Goal: Task Accomplishment & Management: Use online tool/utility

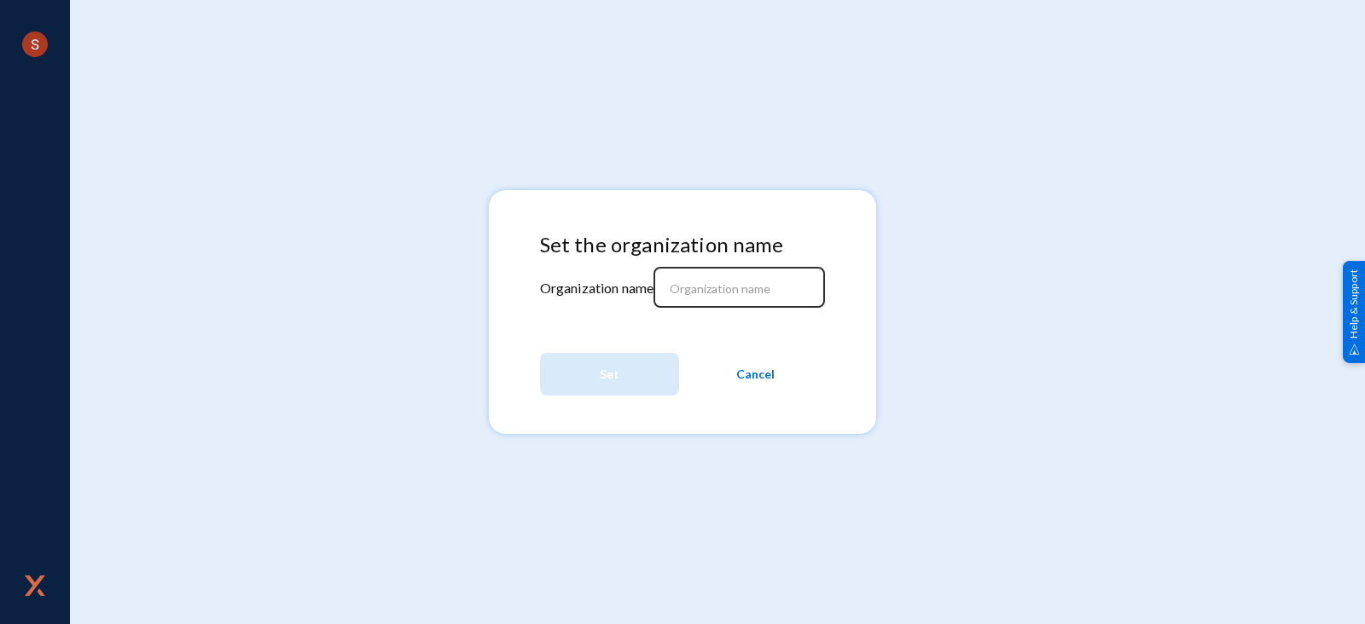
click at [742, 295] on input at bounding box center [743, 288] width 147 height 15
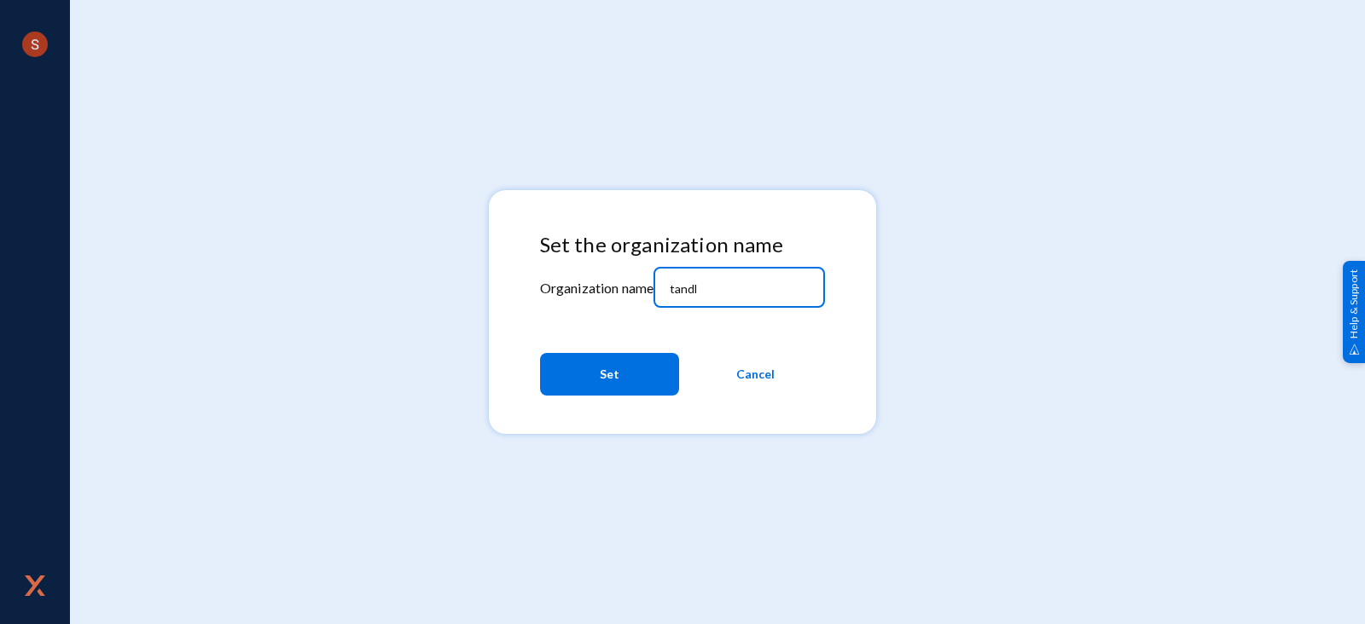
type input "tandl"
click at [639, 373] on button "Set" at bounding box center [609, 374] width 139 height 43
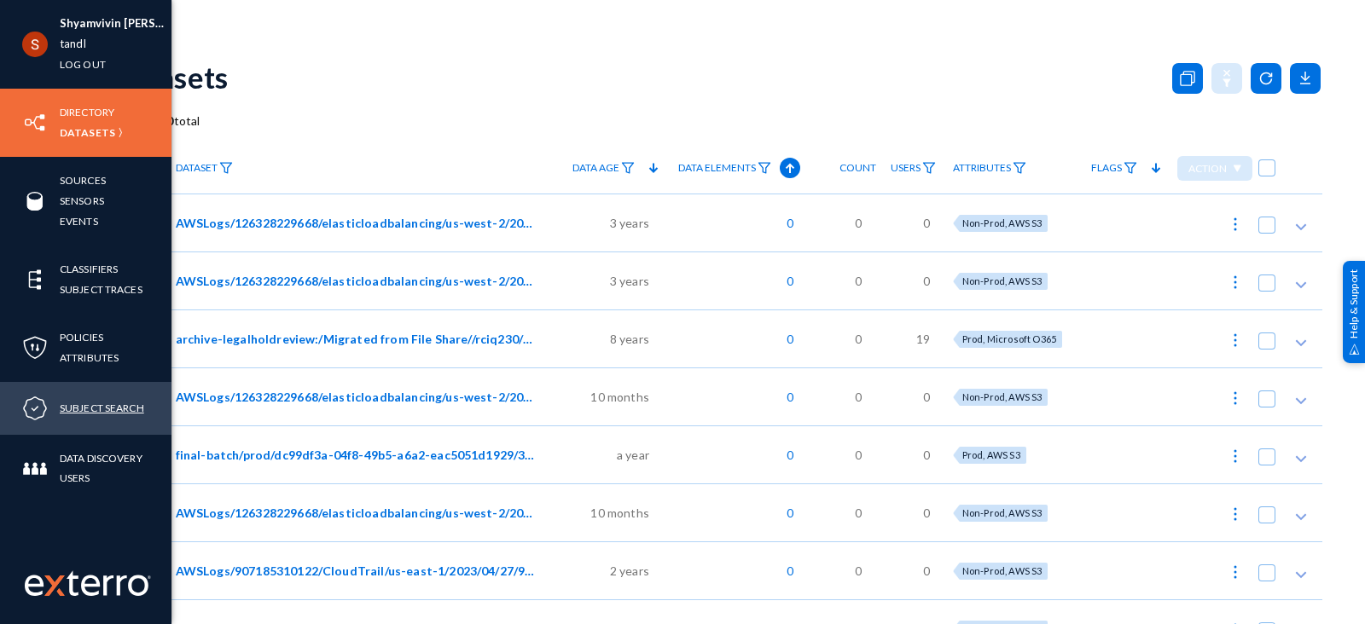
click at [98, 405] on link "Subject Search" at bounding box center [102, 408] width 84 height 20
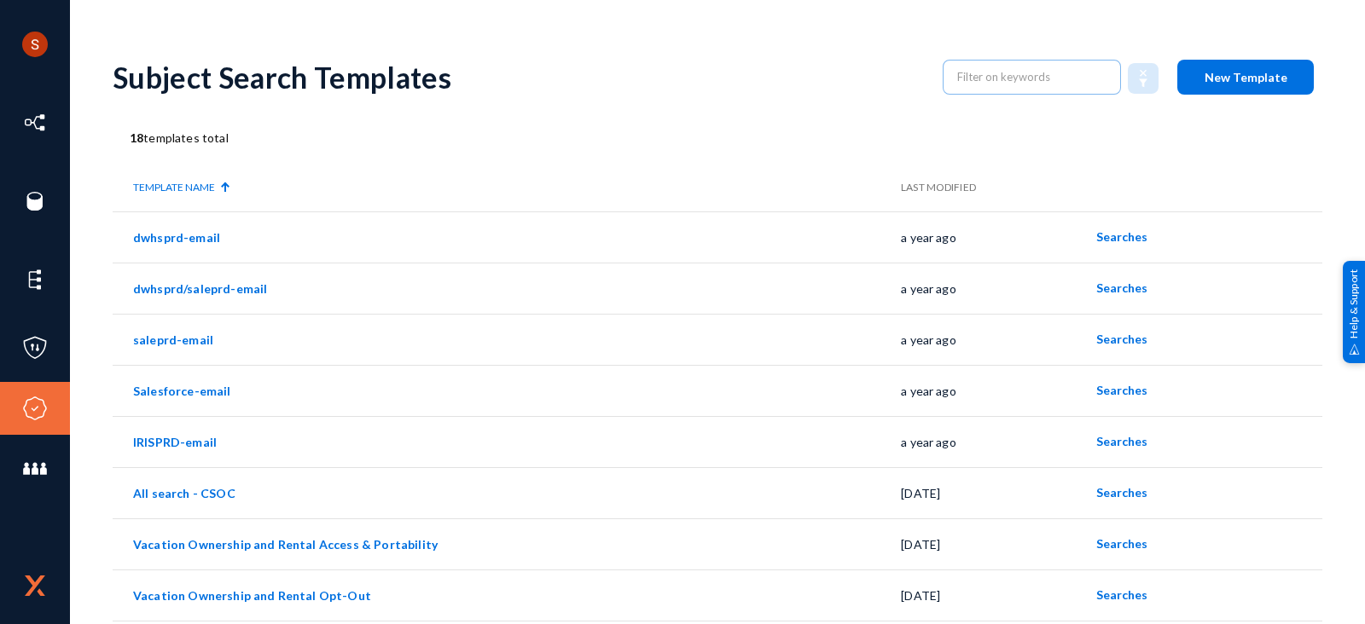
drag, startPoint x: 1337, startPoint y: 0, endPoint x: 892, endPoint y: 102, distance: 456.8
click at [892, 102] on div "Subject Search Templates New Template" at bounding box center [717, 77] width 1209 height 69
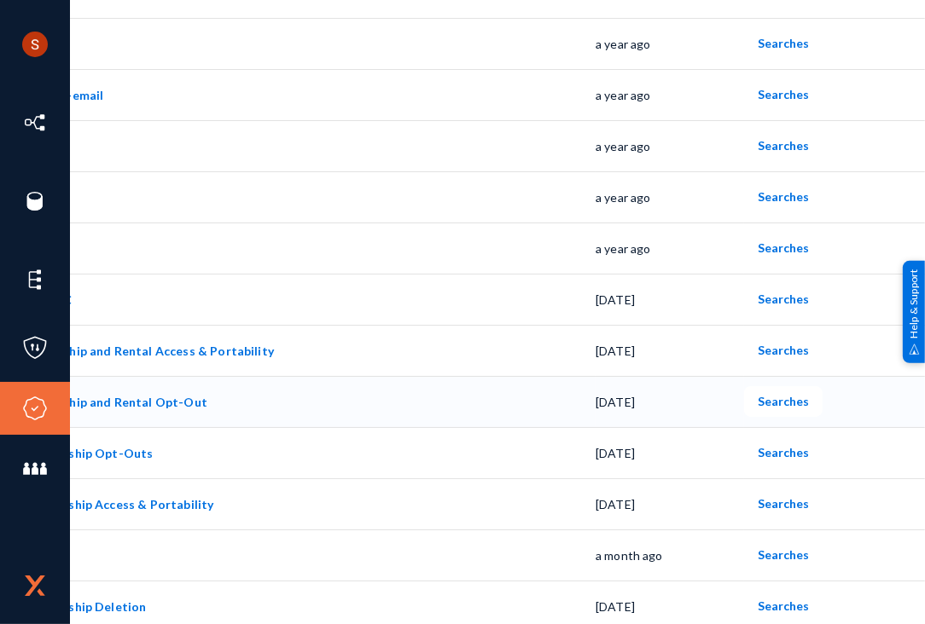
scroll to position [181, 120]
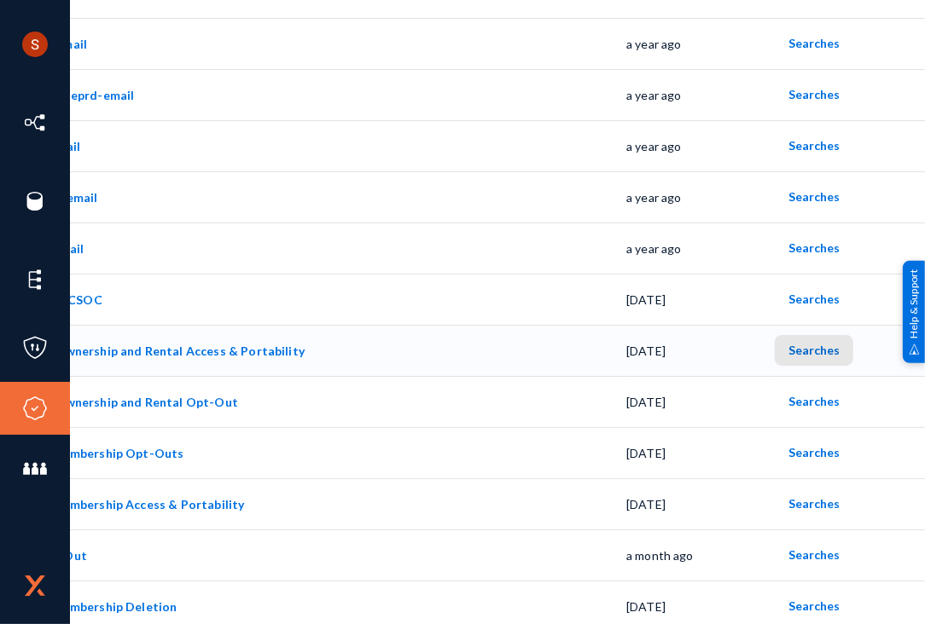
click at [808, 354] on span "Searches" at bounding box center [813, 350] width 51 height 14
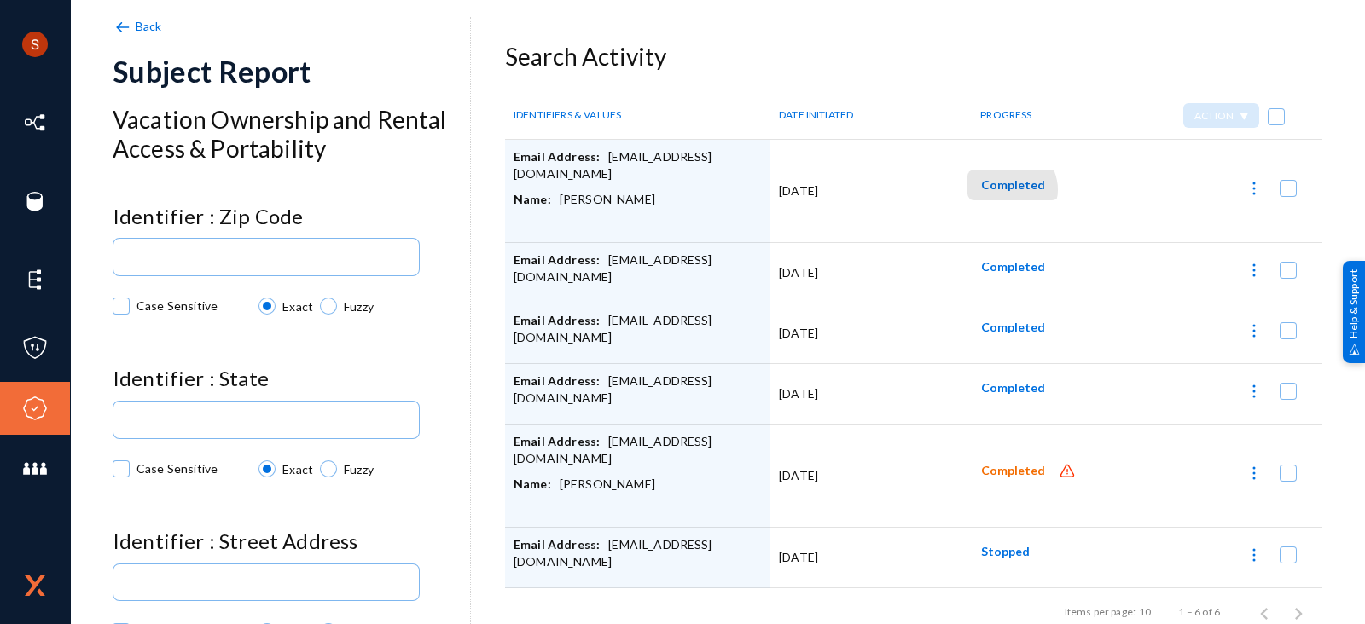
click at [1002, 189] on span "Completed" at bounding box center [1013, 184] width 64 height 14
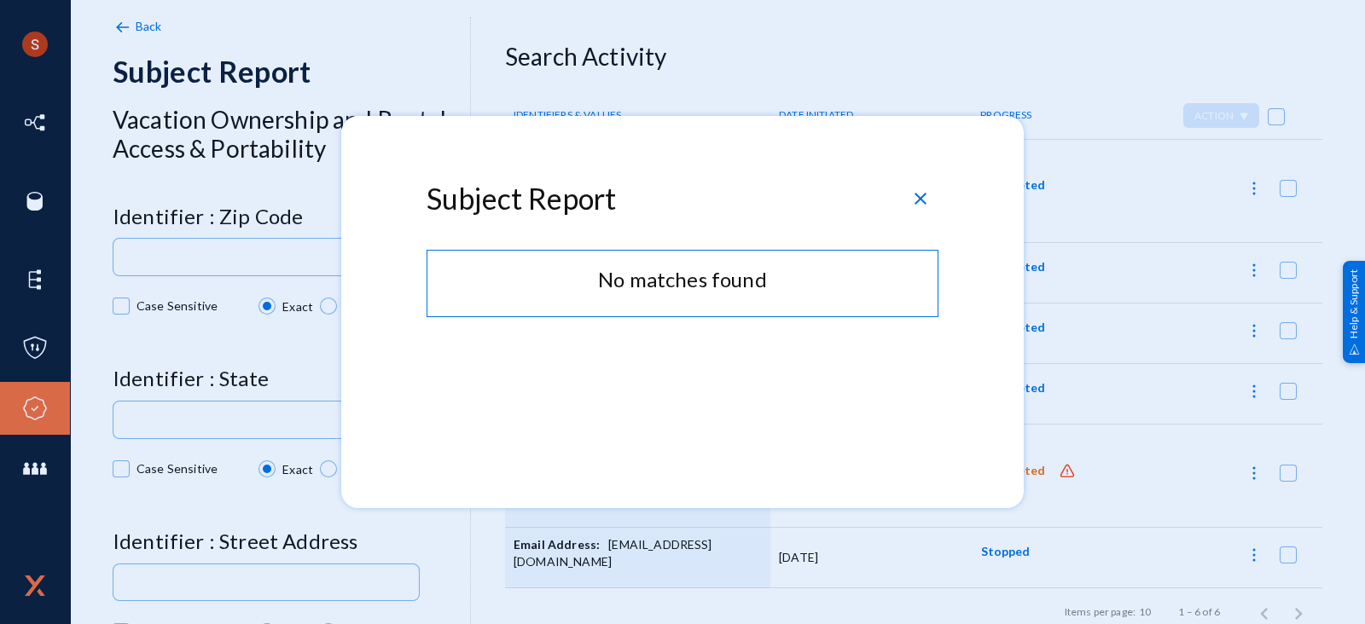
click at [920, 194] on span "close" at bounding box center [920, 198] width 20 height 20
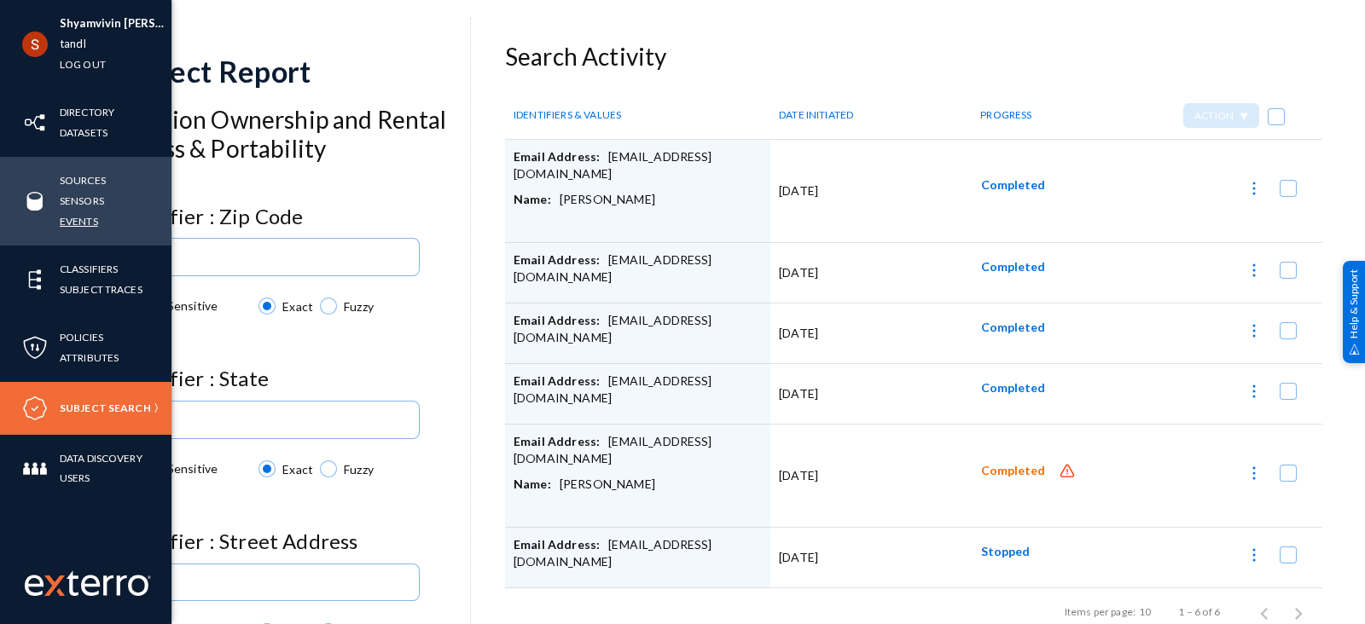
click at [72, 226] on link "Events" at bounding box center [79, 222] width 38 height 20
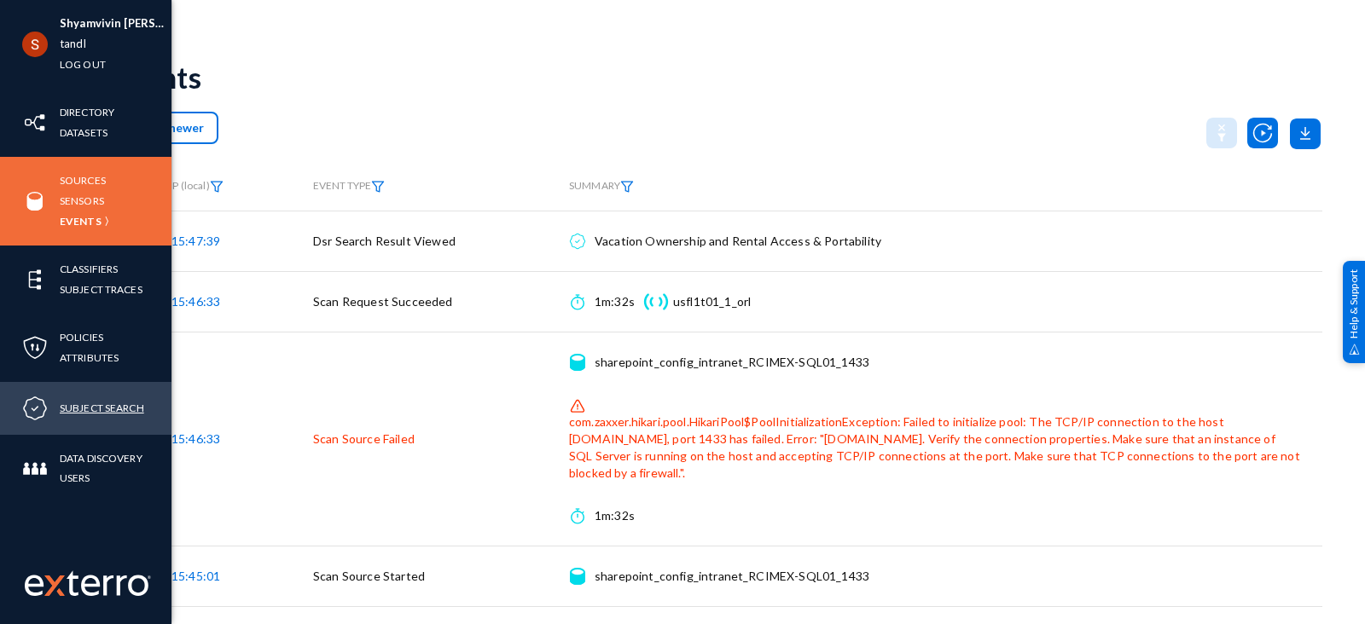
click at [99, 409] on link "Subject Search" at bounding box center [102, 408] width 84 height 20
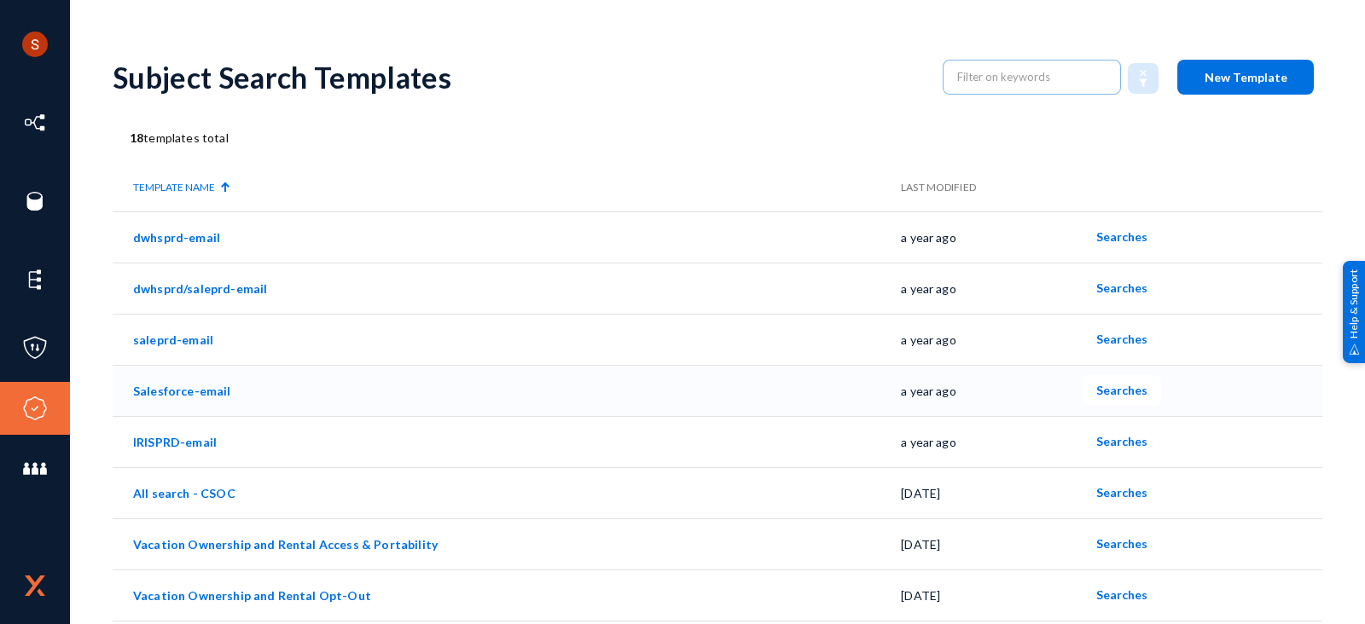
scroll to position [124, 0]
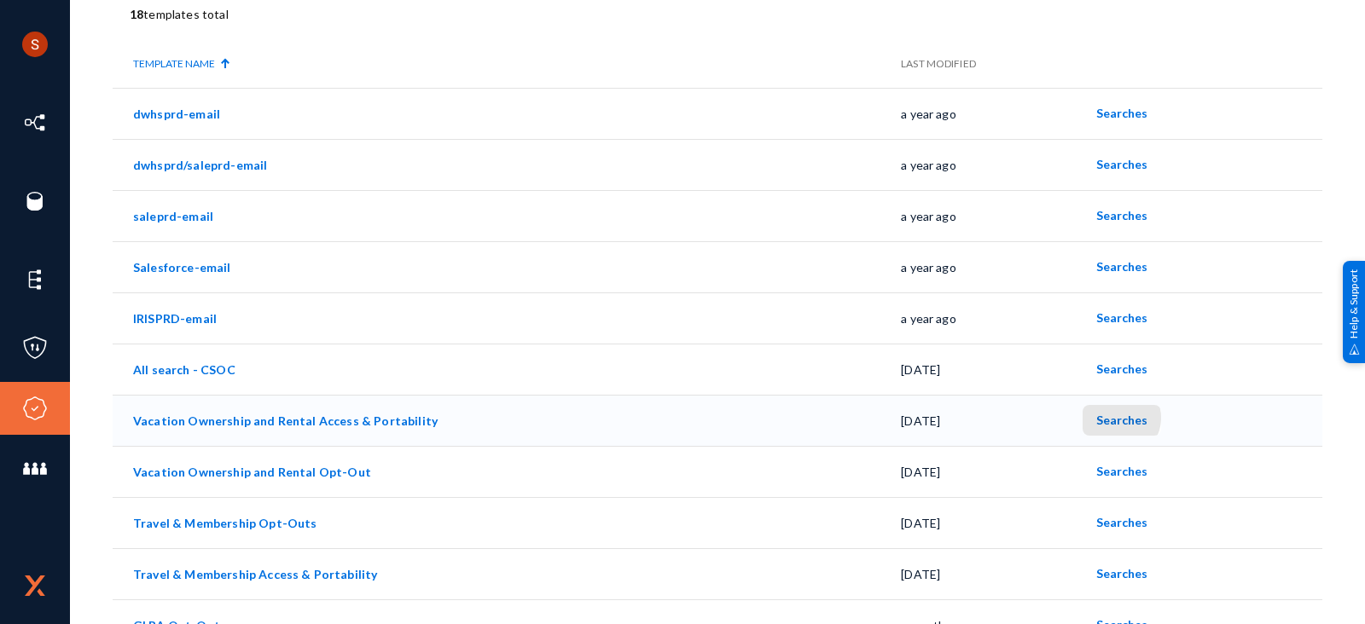
click at [1112, 418] on span "Searches" at bounding box center [1121, 420] width 51 height 14
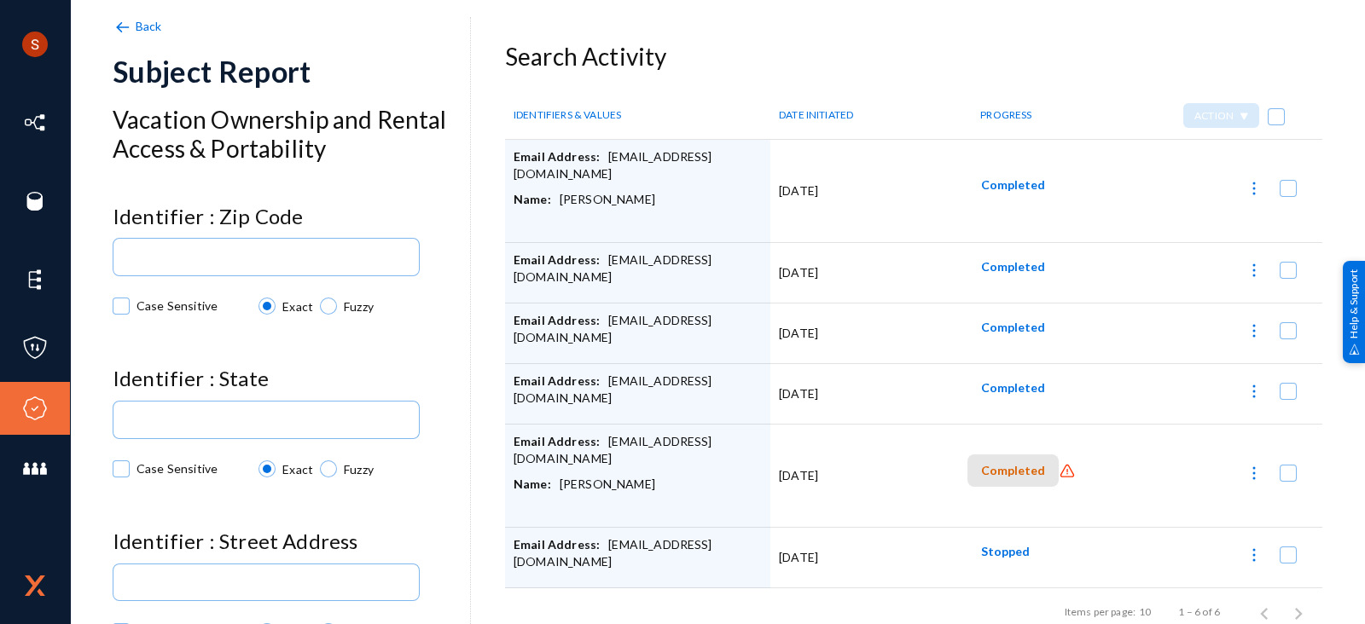
click at [1011, 474] on span "Completed" at bounding box center [1013, 471] width 64 height 14
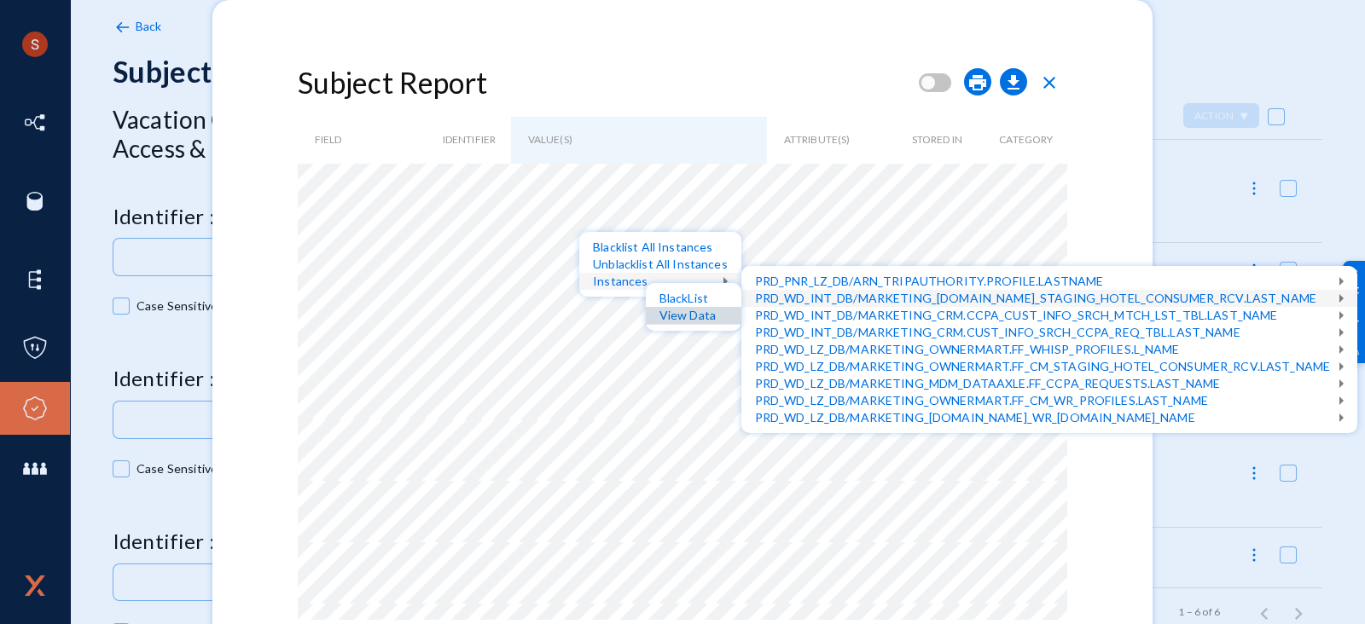
click at [698, 318] on div "View Data" at bounding box center [694, 315] width 96 height 17
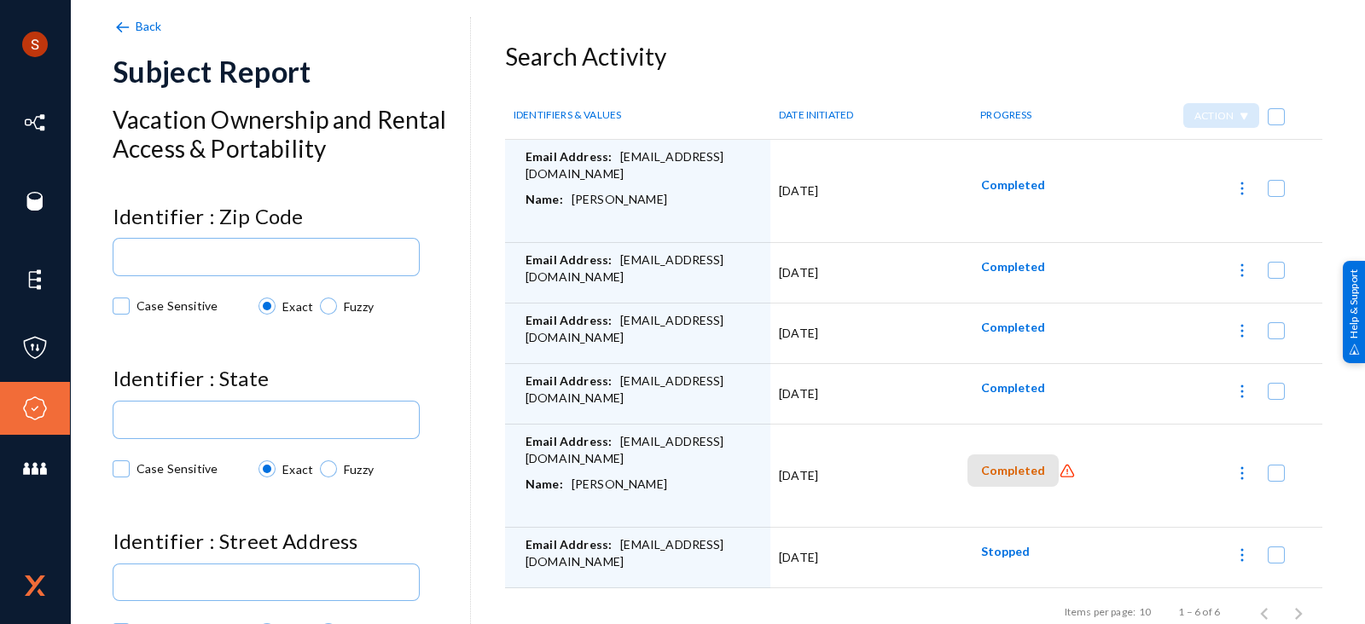
click at [1023, 470] on span "Completed" at bounding box center [1013, 471] width 64 height 14
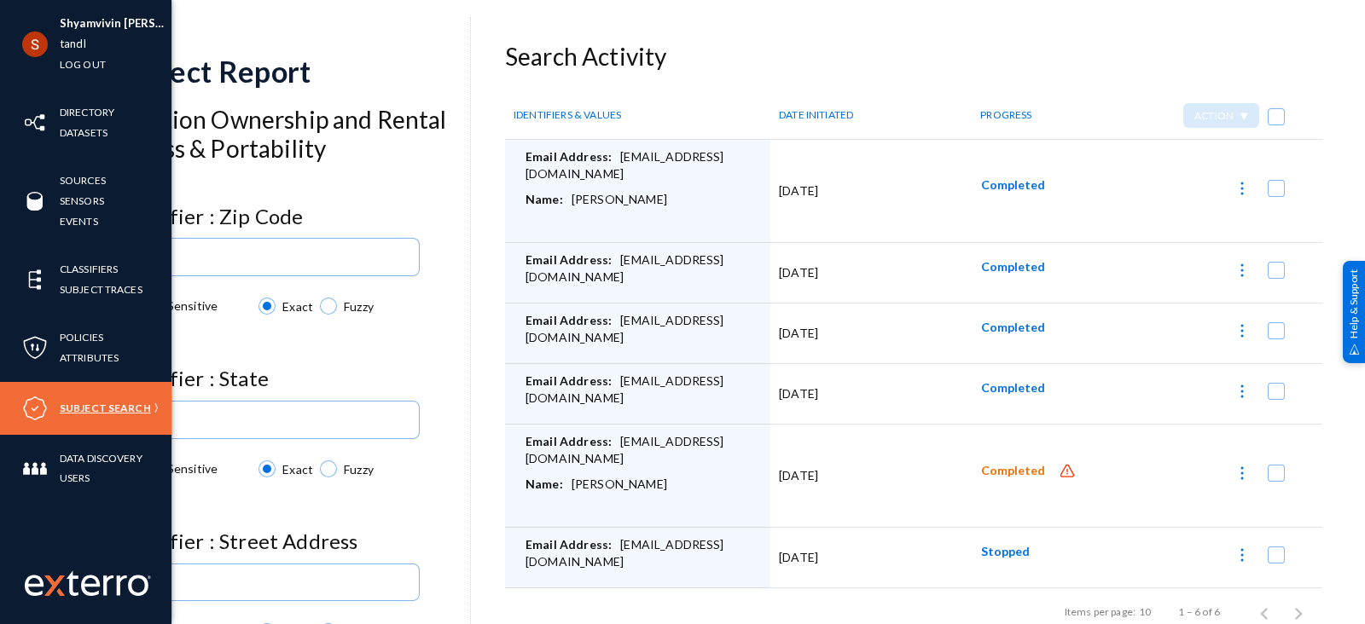
click at [76, 411] on link "Subject Search" at bounding box center [105, 408] width 91 height 20
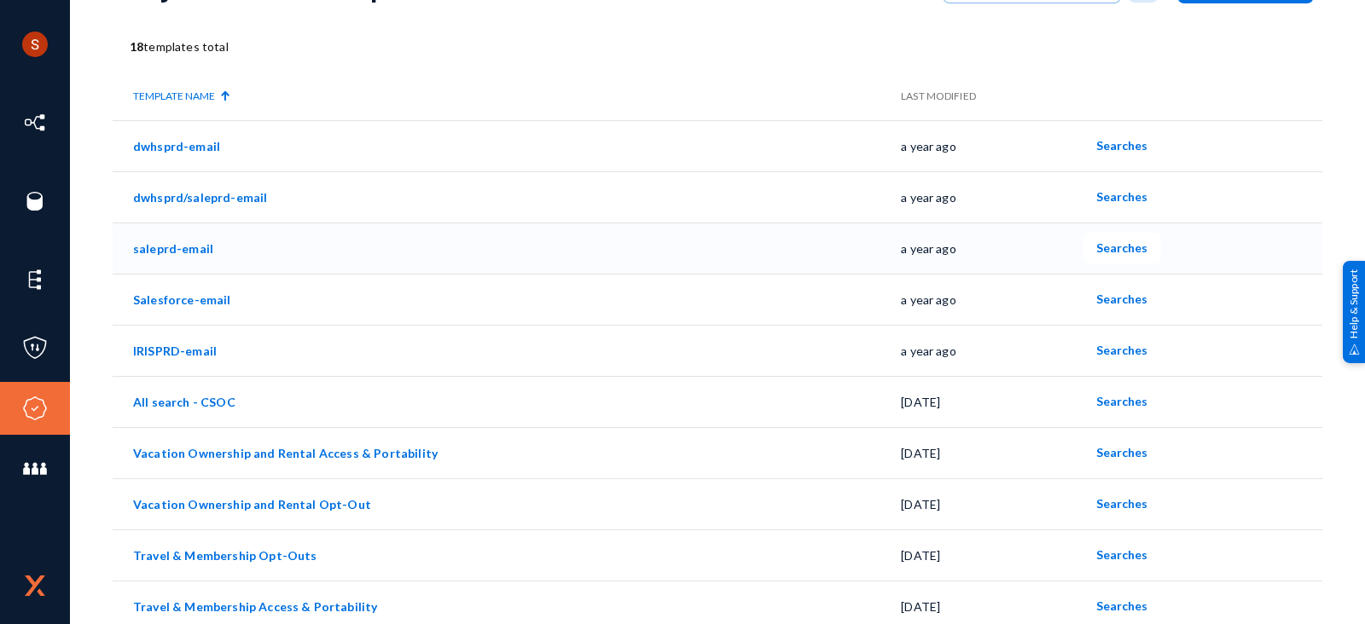
scroll to position [93, 0]
click at [368, 446] on link "Vacation Ownership and Rental Access & Portability" at bounding box center [285, 451] width 304 height 14
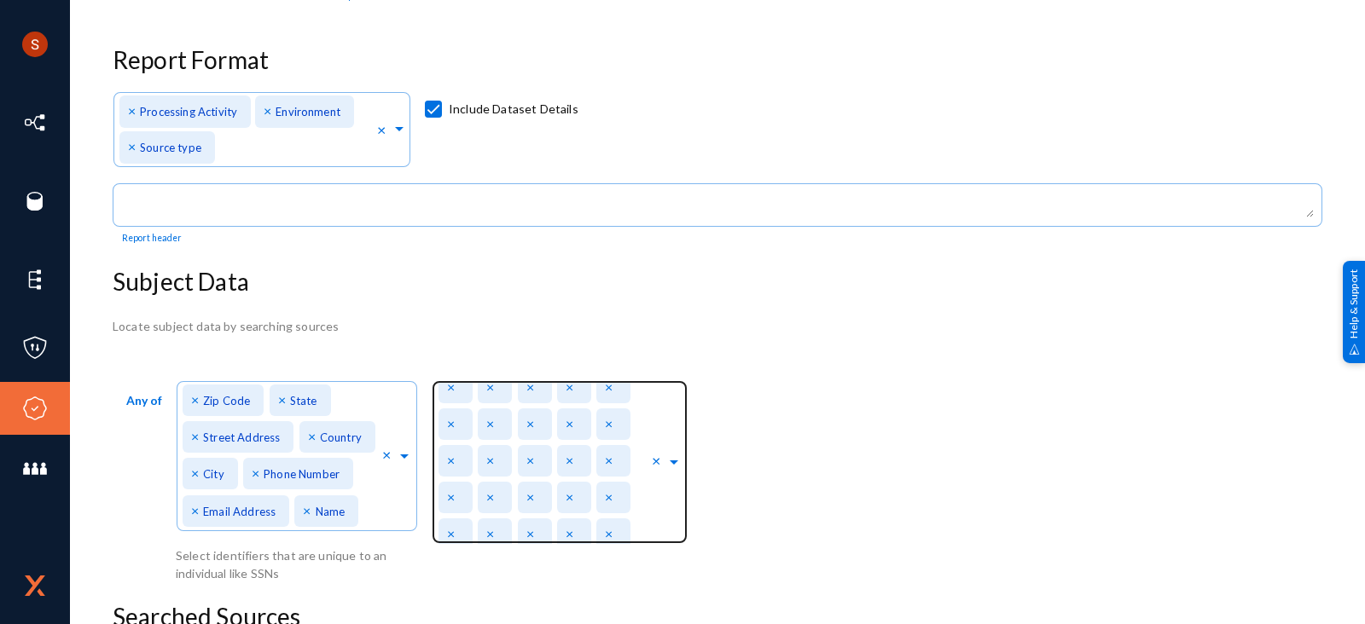
scroll to position [10431, 0]
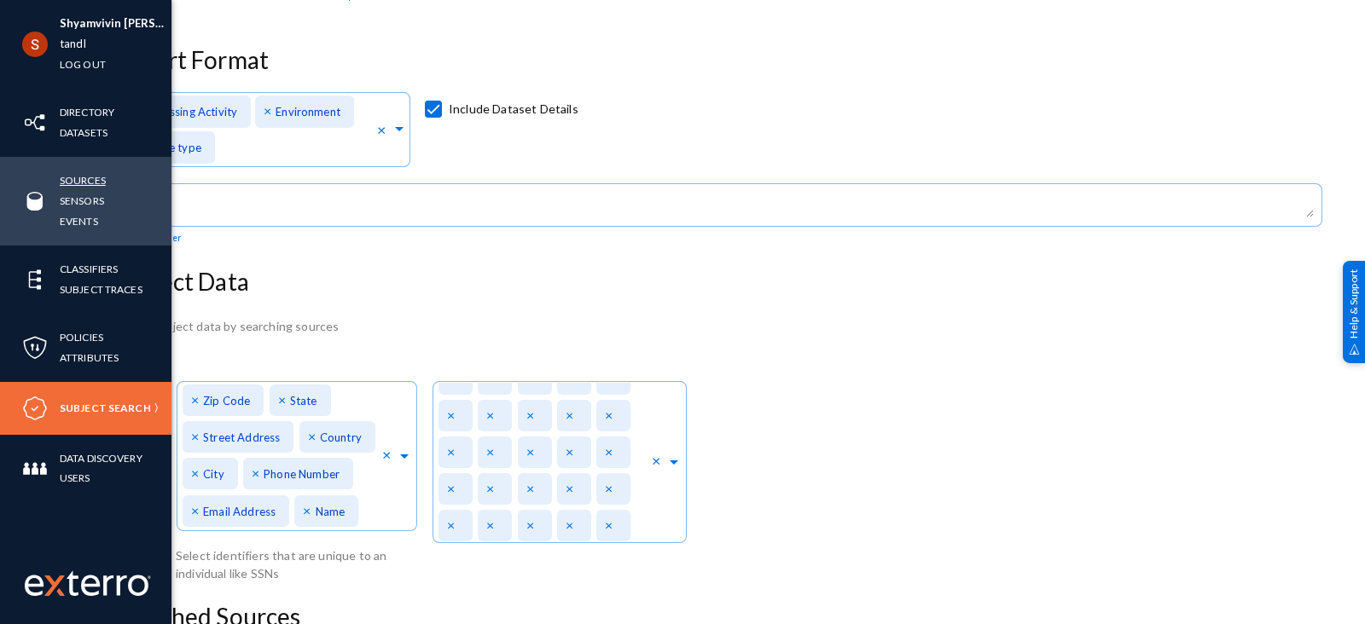
click at [76, 177] on link "Sources" at bounding box center [83, 181] width 46 height 20
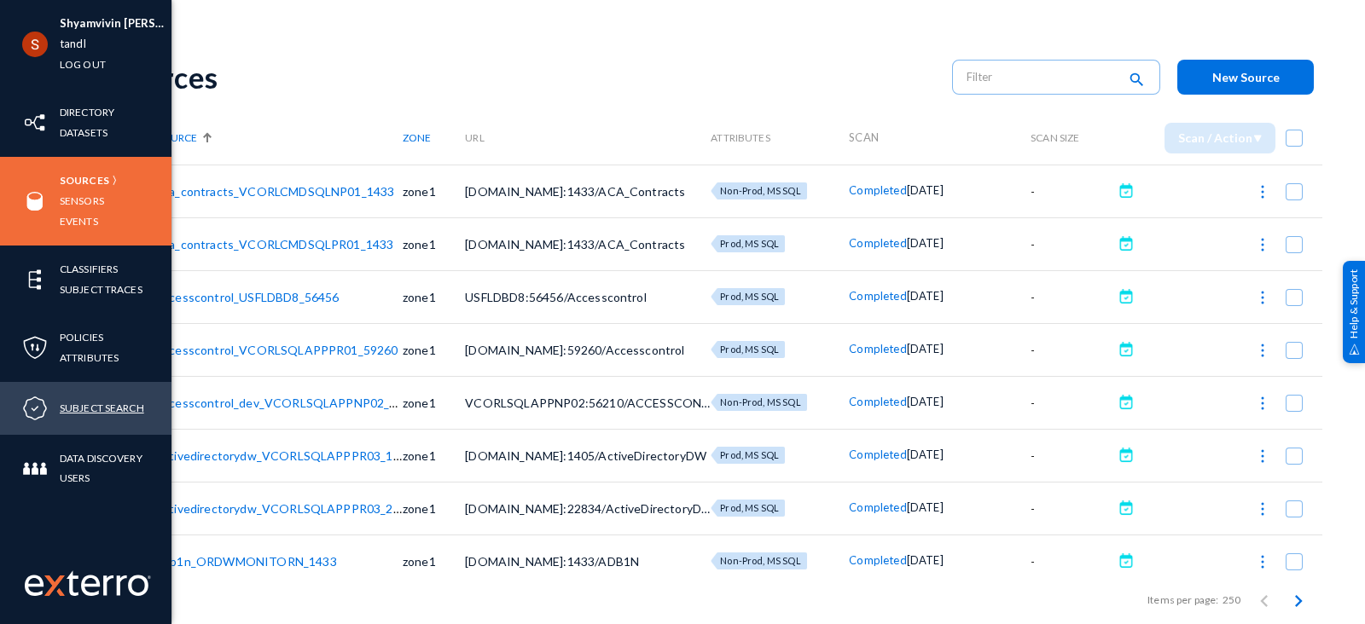
click at [95, 407] on link "Subject Search" at bounding box center [102, 408] width 84 height 20
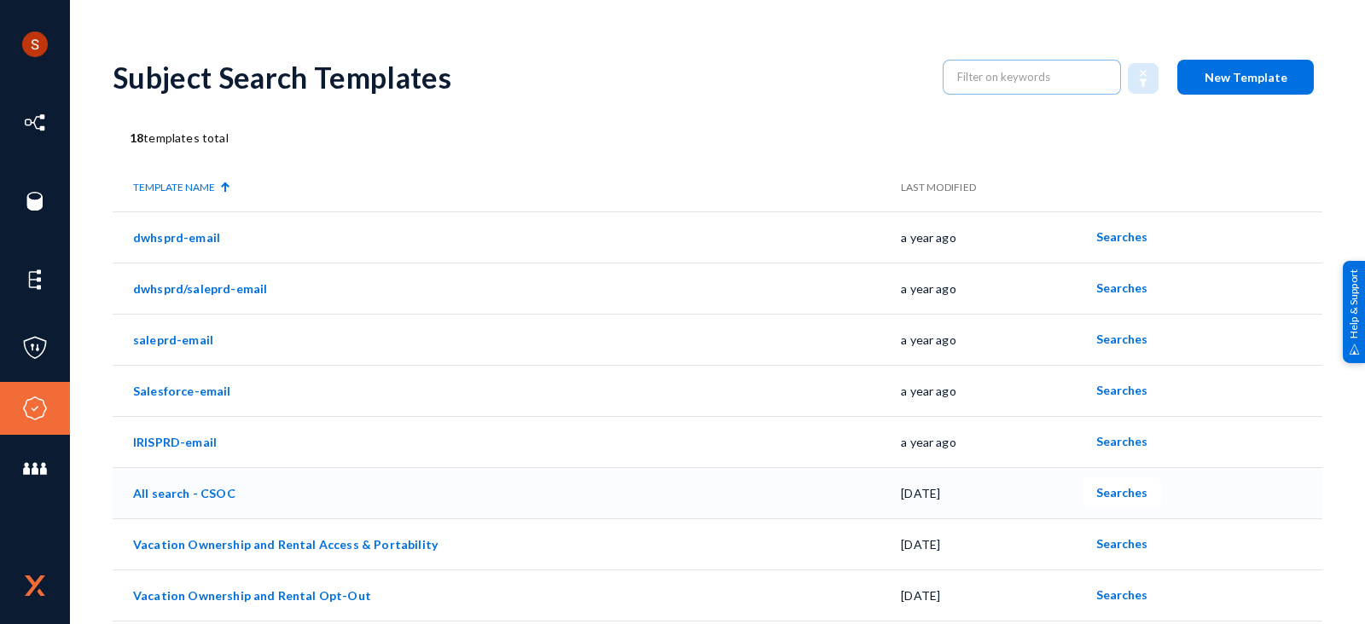
scroll to position [61, 0]
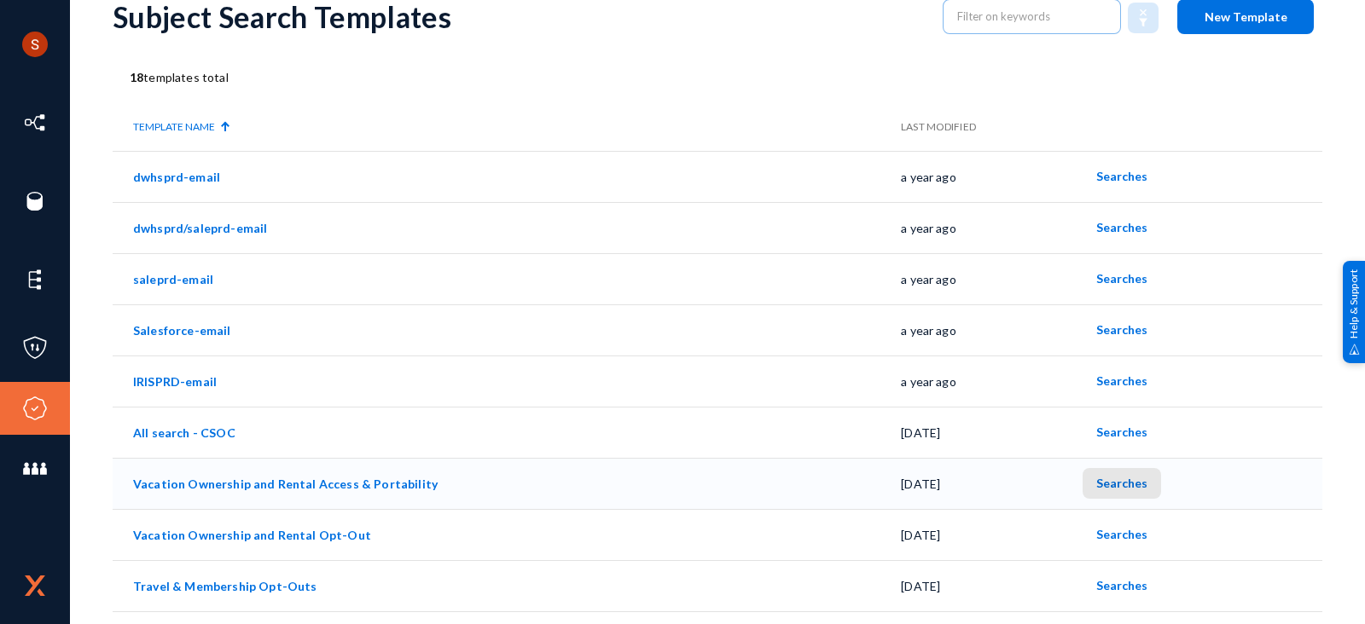
click at [1122, 484] on span "Searches" at bounding box center [1121, 483] width 51 height 14
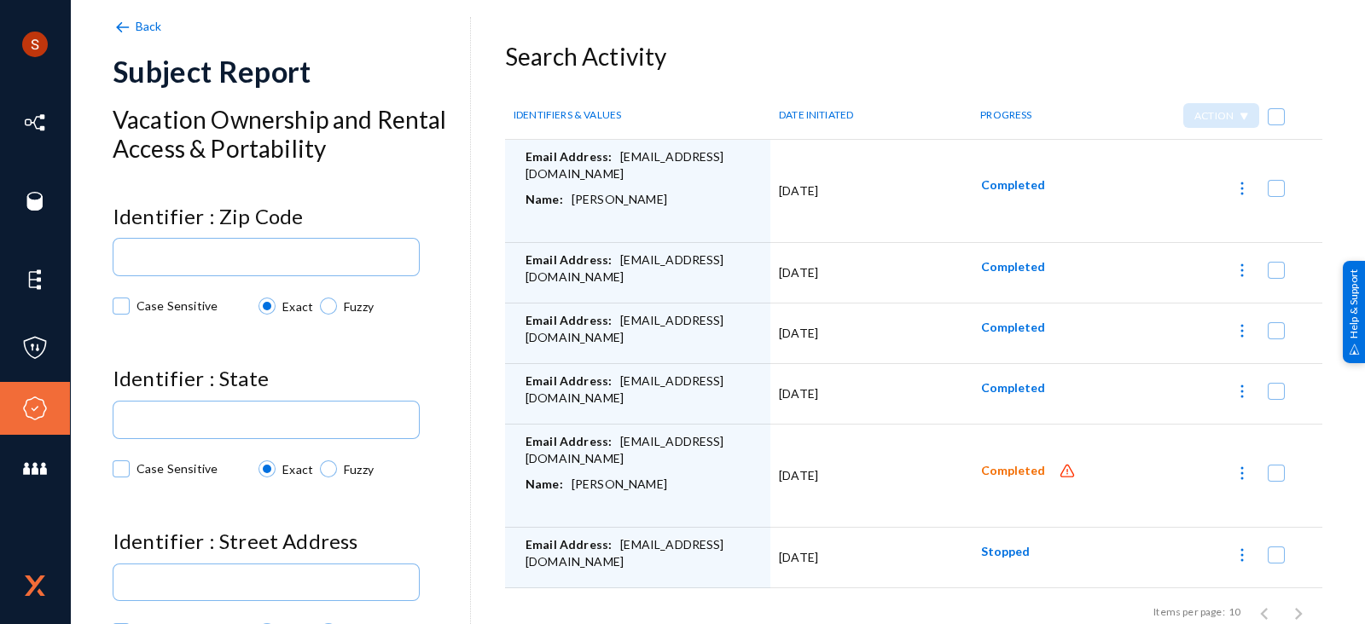
click at [122, 26] on img at bounding box center [122, 27] width 19 height 19
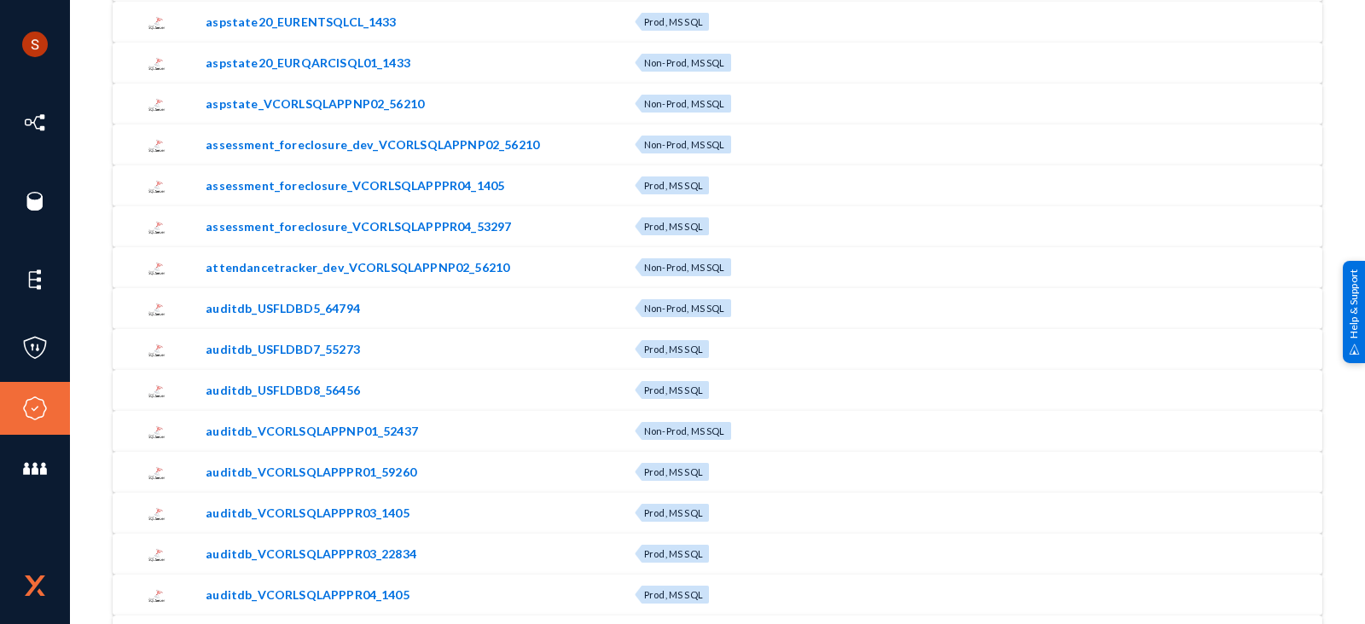
scroll to position [2724, 0]
